Goal: Information Seeking & Learning: Check status

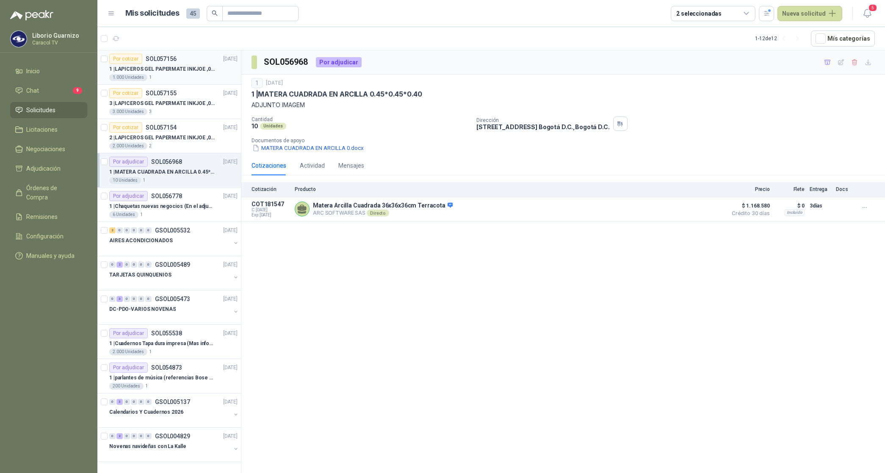
click at [155, 65] on p "1 | LAPICEROS GEL PAPERMATE INKJOE ,07 1 LOGO 1 TINTA" at bounding box center [161, 69] width 105 height 8
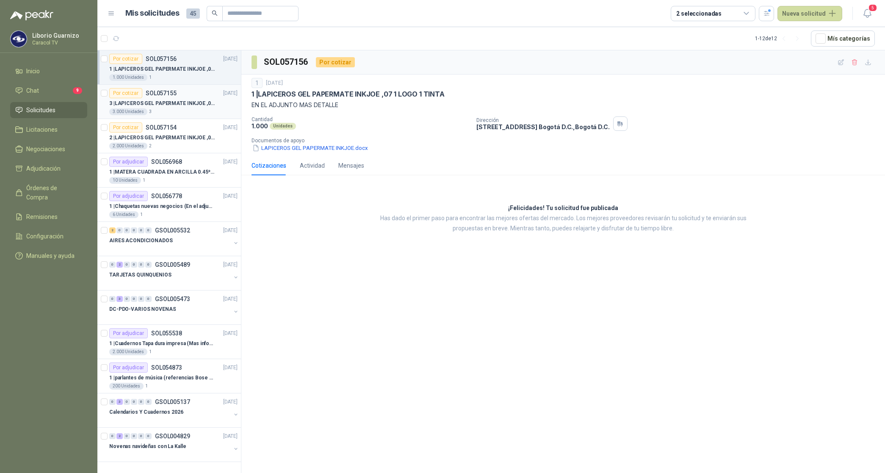
click at [155, 107] on p "3 | LAPICEROS GEL PAPERMATE INKJOE ,07 1 LOGO 1 TINTA" at bounding box center [161, 104] width 105 height 8
click at [185, 139] on p "2 | LAPICEROS GEL PAPERMATE INKJOE ,07 1 LOGO 1 TINTA" at bounding box center [161, 138] width 105 height 8
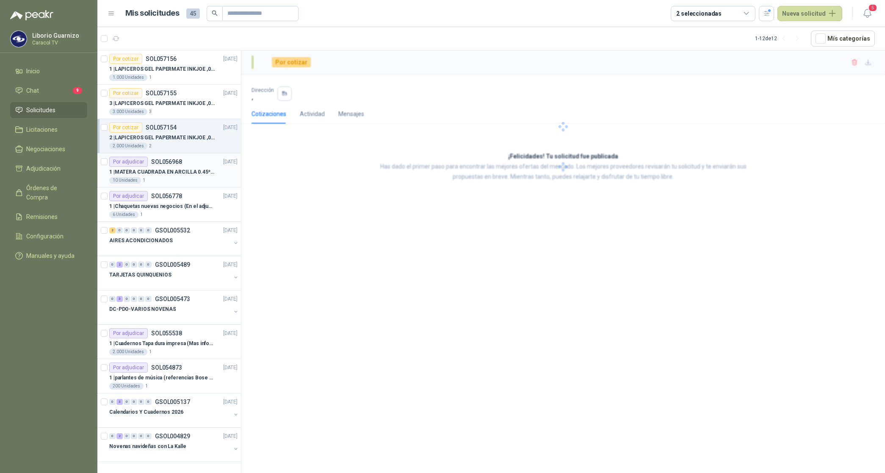
click at [162, 175] on p "1 | MATERA CUADRADA EN ARCILLA 0.45*0.45*0.40" at bounding box center [161, 172] width 105 height 8
